Goal: Information Seeking & Learning: Check status

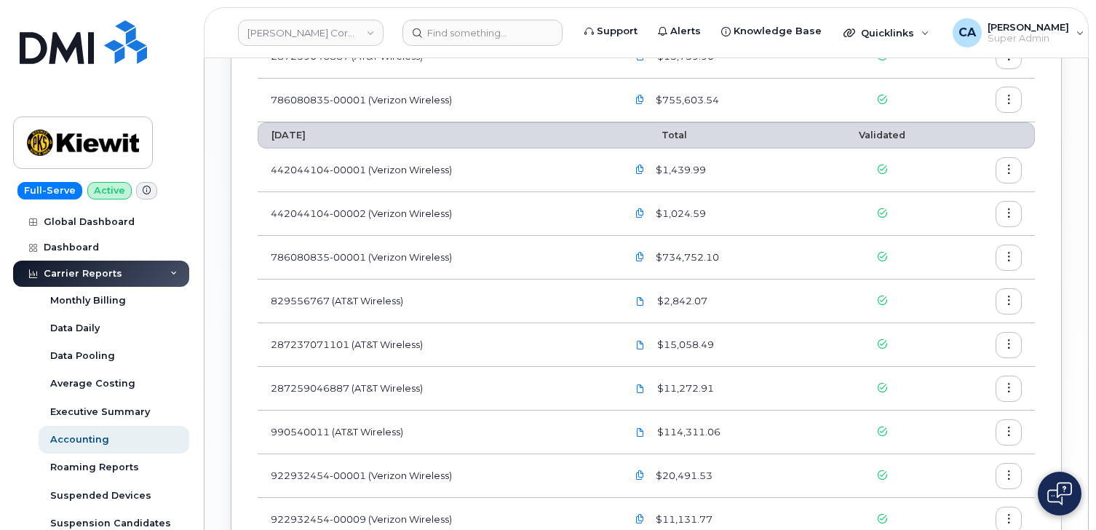
scroll to position [1155, 0]
click at [365, 34] on link "Kiewit Corporation" at bounding box center [311, 33] width 146 height 26
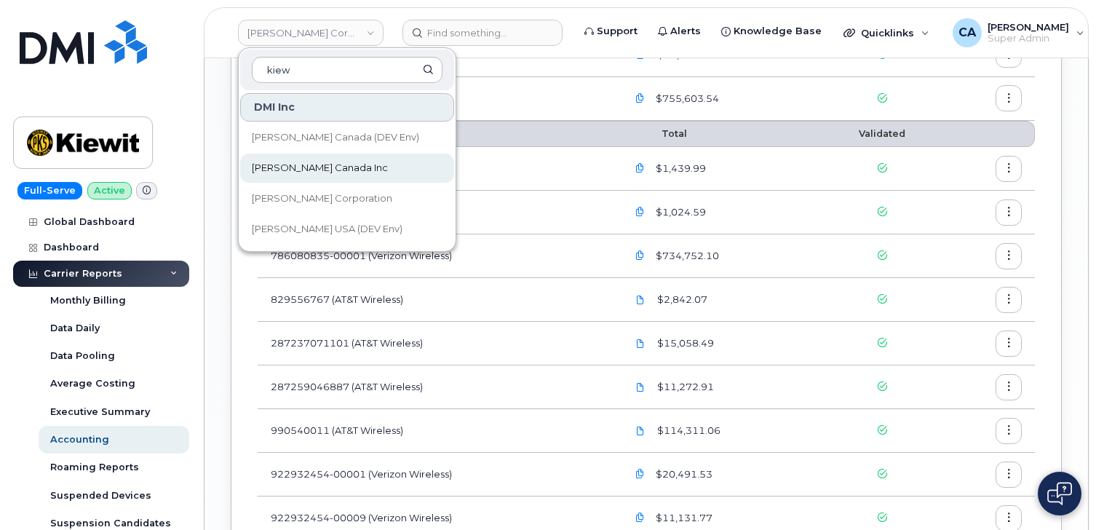
type input "kiew"
click at [330, 172] on span "[PERSON_NAME] Canada Inc" at bounding box center [320, 168] width 136 height 15
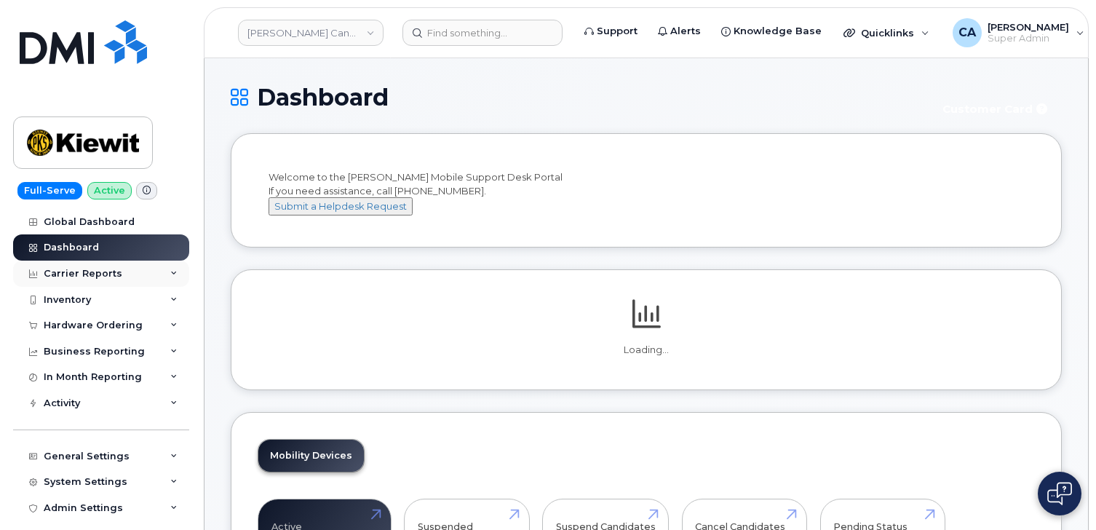
click at [129, 268] on div "Carrier Reports" at bounding box center [101, 273] width 176 height 26
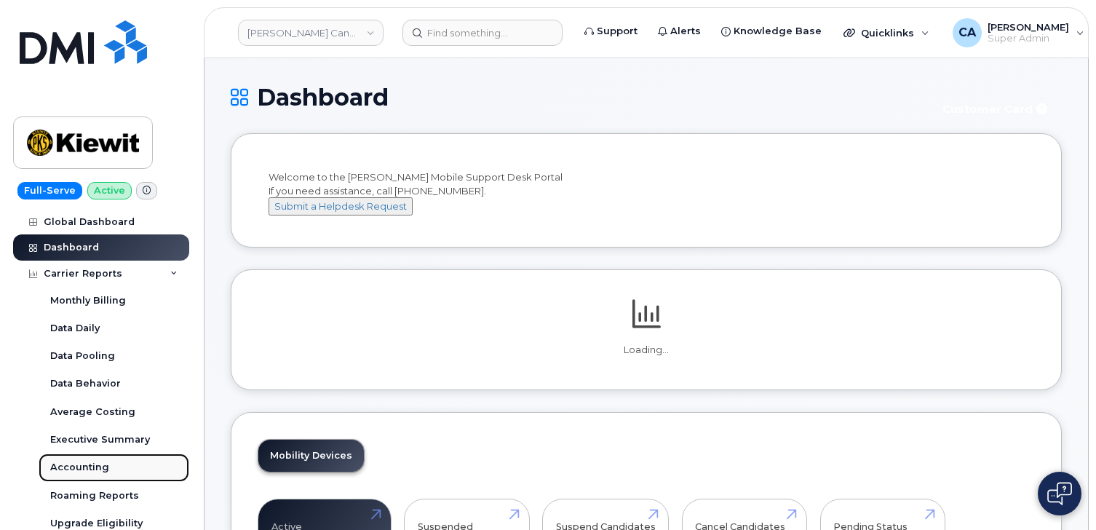
click at [81, 465] on div "Accounting" at bounding box center [79, 467] width 59 height 13
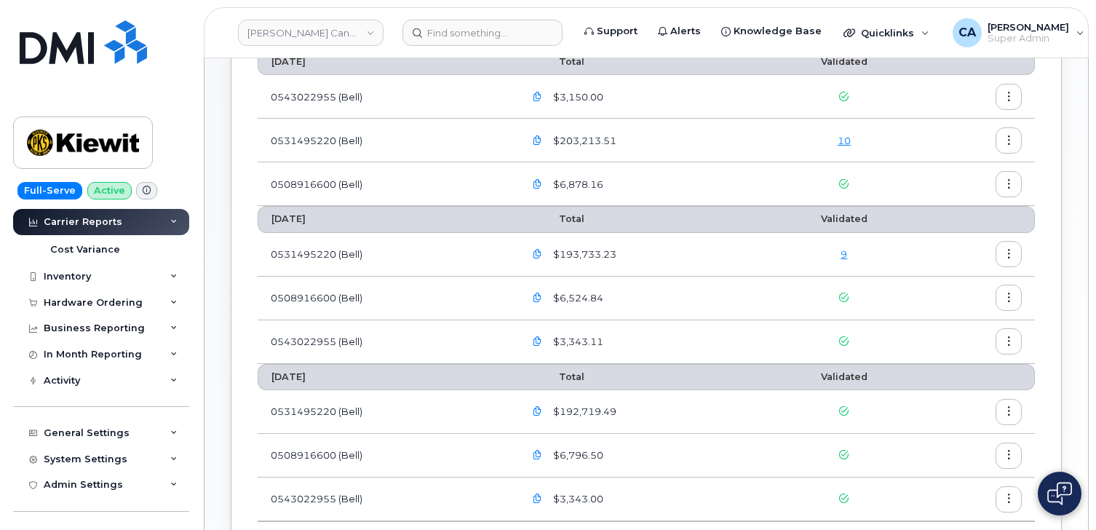
scroll to position [383, 0]
click at [93, 364] on div "In Month Reporting" at bounding box center [101, 356] width 176 height 26
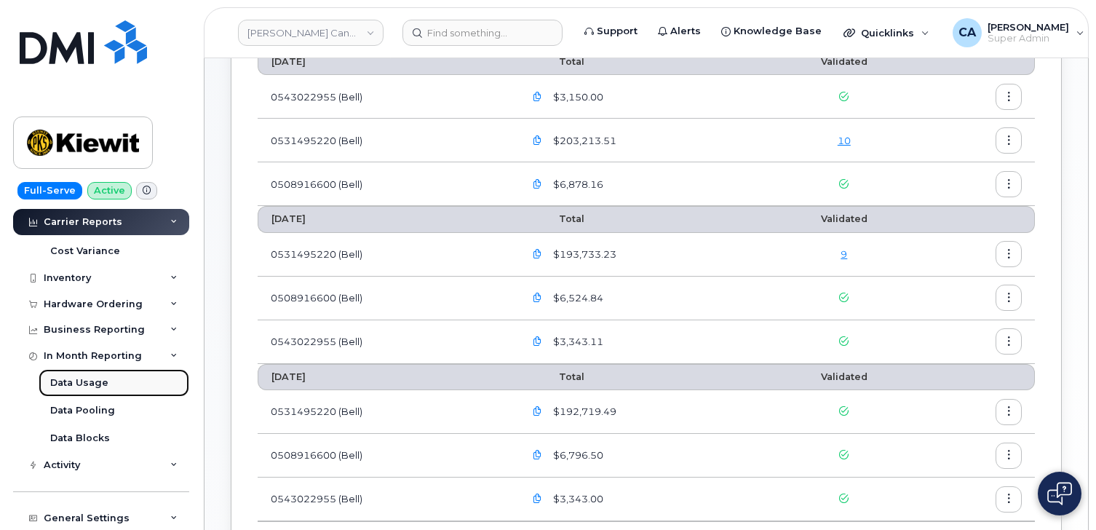
click at [88, 387] on div "Data Usage" at bounding box center [79, 382] width 58 height 13
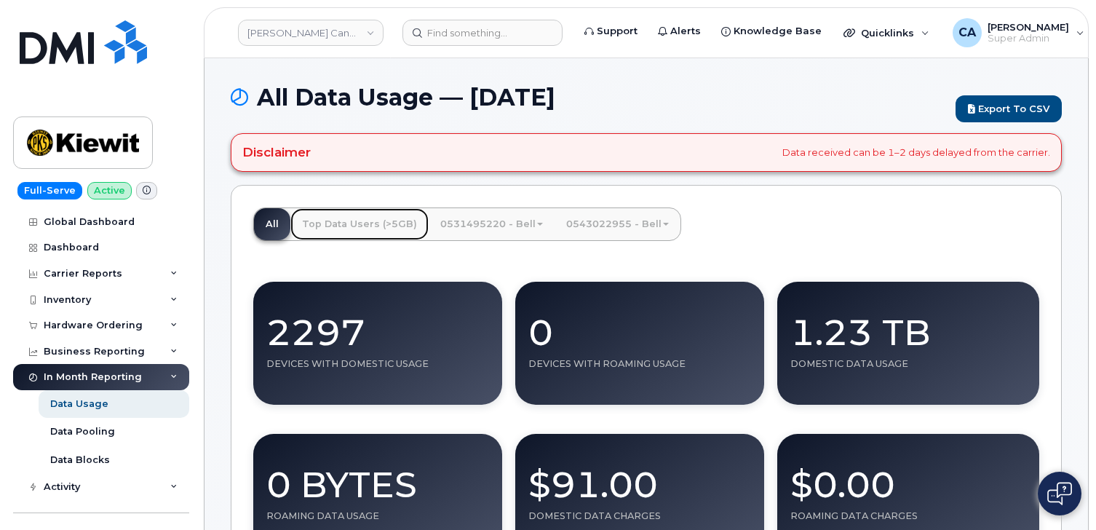
click at [378, 226] on link "Top Data Users (>5GB)" at bounding box center [359, 224] width 138 height 32
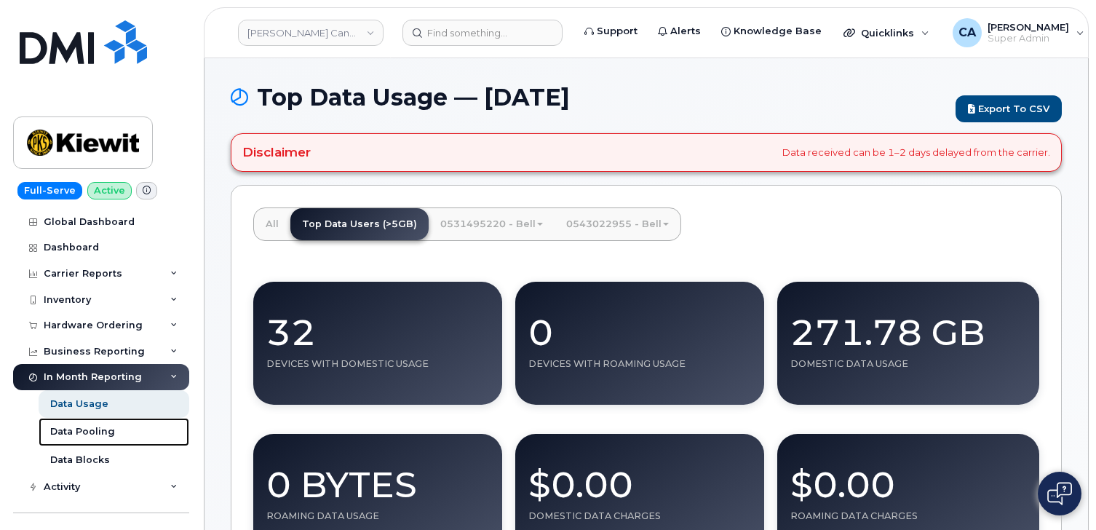
click at [89, 434] on div "Data Pooling" at bounding box center [82, 431] width 65 height 13
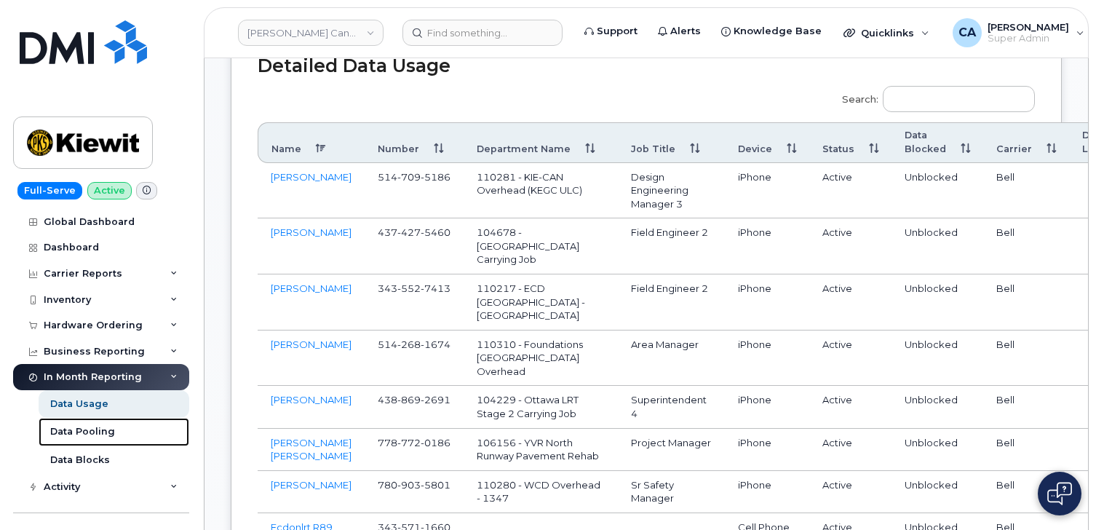
scroll to position [587, 0]
